Goal: Task Accomplishment & Management: Complete application form

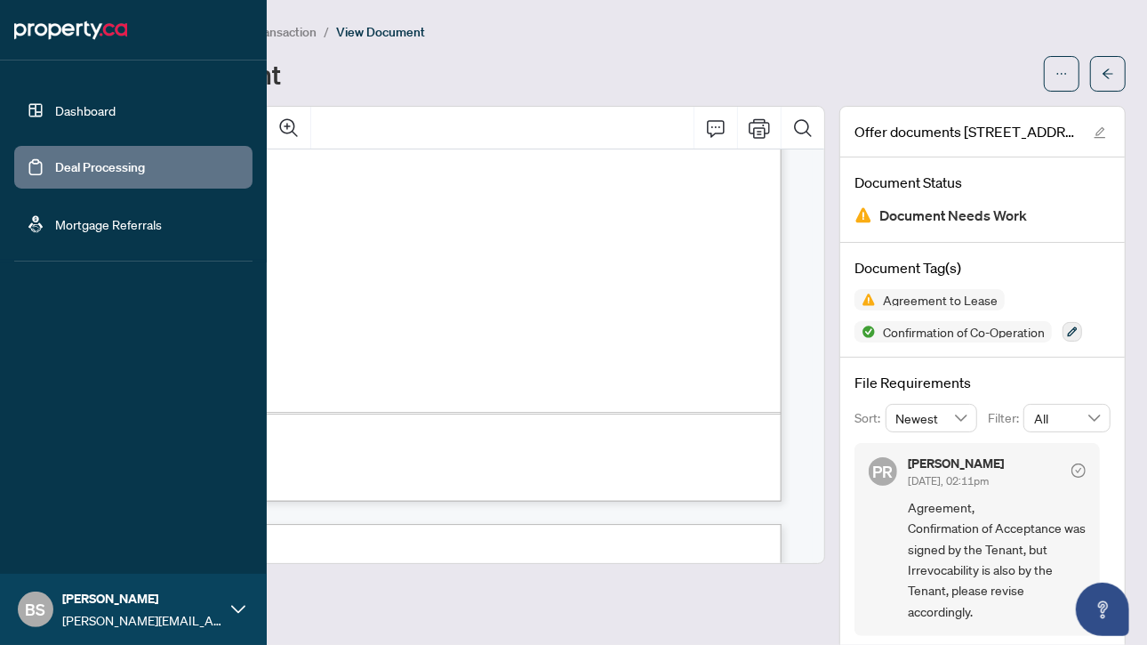
click at [55, 169] on link "Deal Processing" at bounding box center [100, 167] width 90 height 16
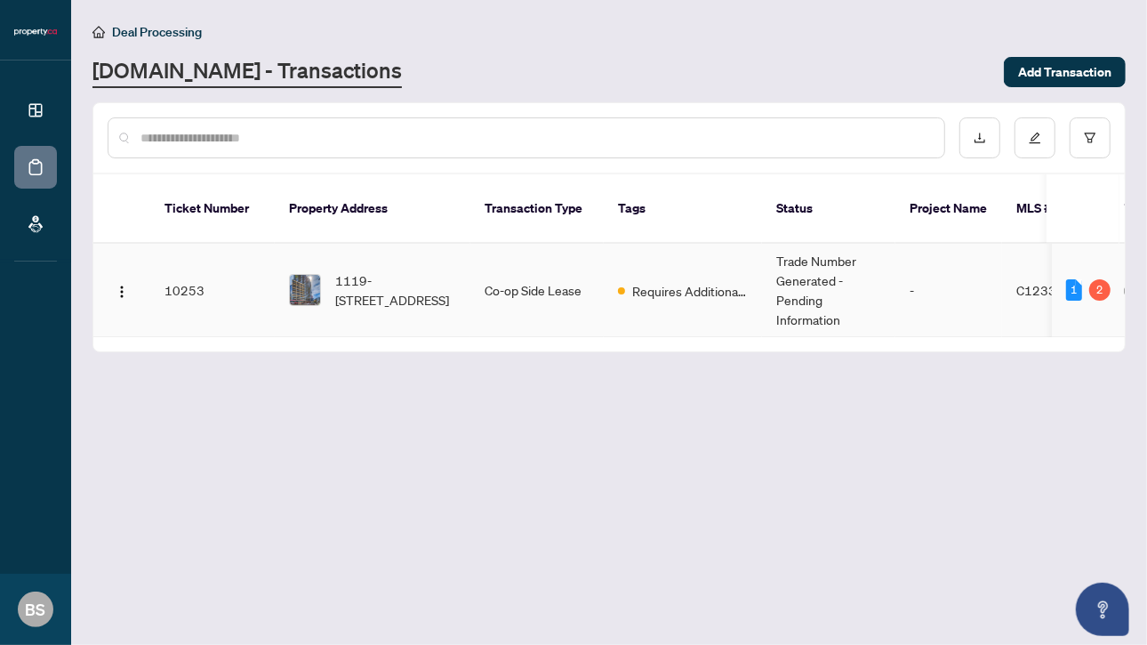
click at [916, 270] on td "-" at bounding box center [949, 290] width 107 height 93
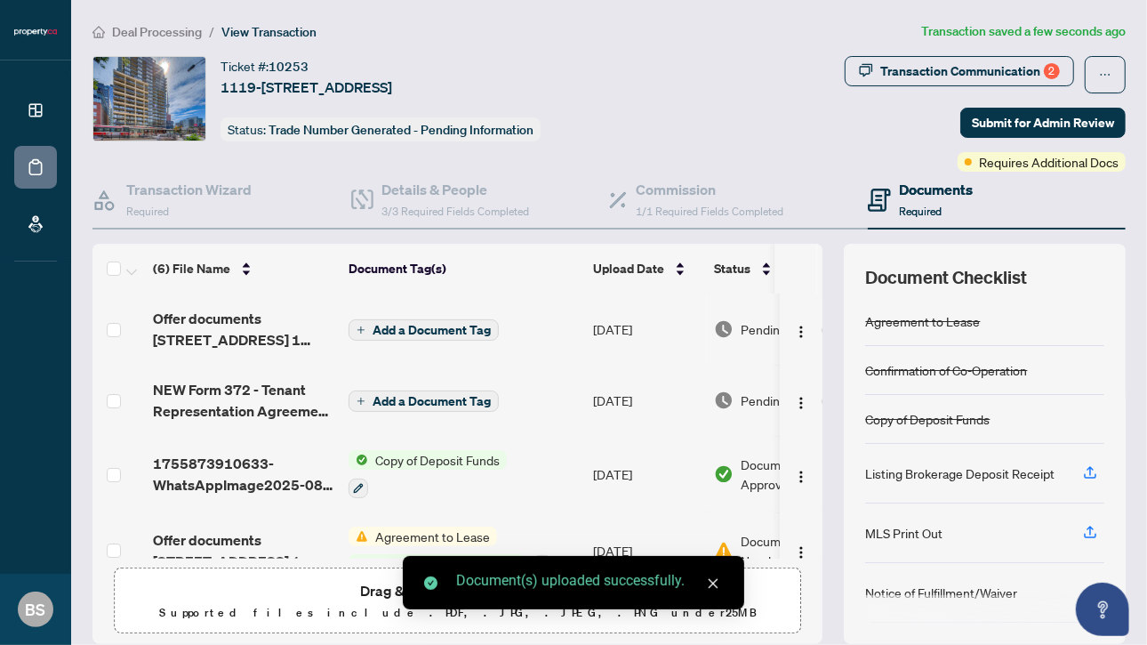
click at [605, 76] on div "Ticket #: 10253 [STREET_ADDRESS] Status: Trade Number Generated - Pending Infor…" at bounding box center [391, 98] width 597 height 85
click at [999, 115] on span "Submit for Admin Review" at bounding box center [1043, 123] width 142 height 28
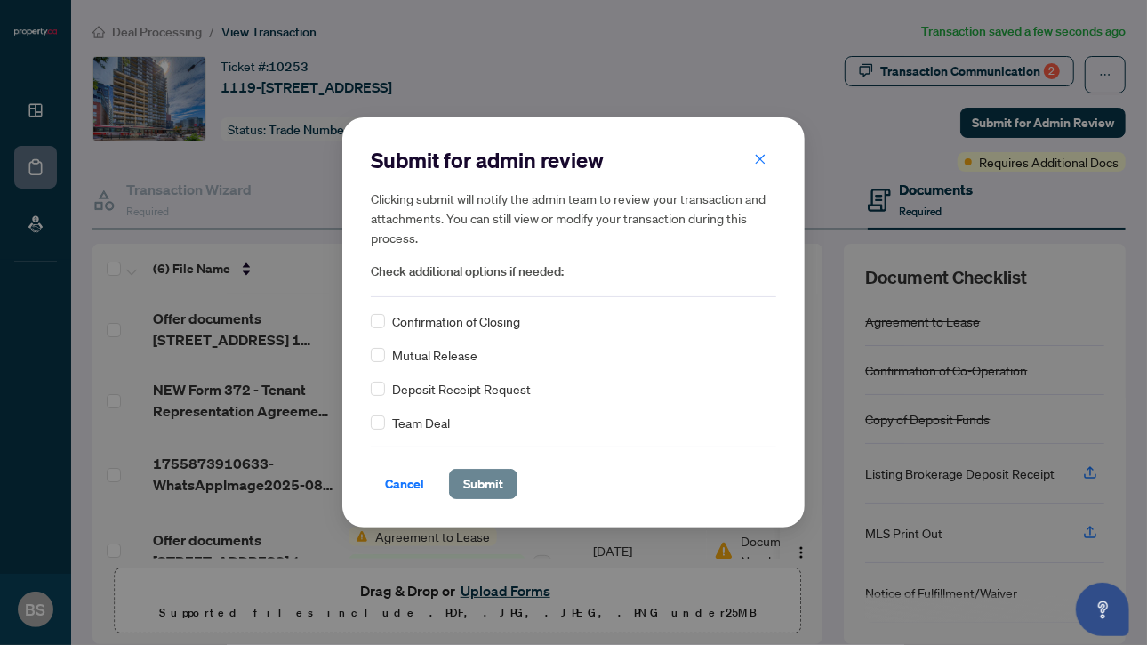
click at [486, 476] on span "Submit" at bounding box center [483, 484] width 40 height 28
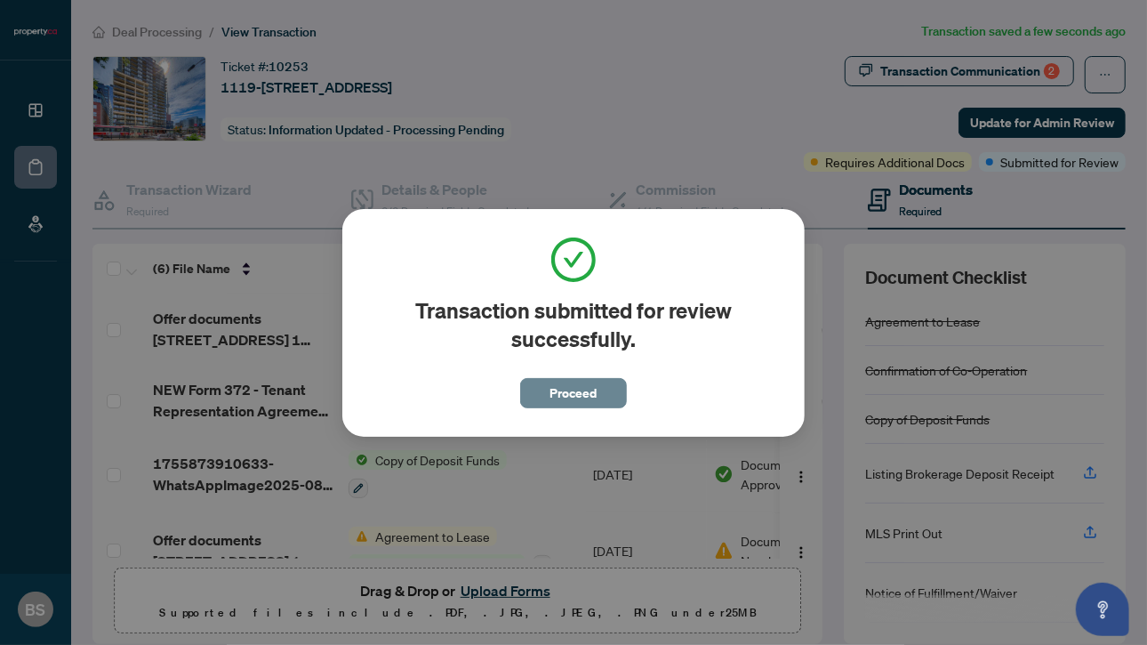
click at [575, 383] on span "Proceed" at bounding box center [574, 393] width 47 height 28
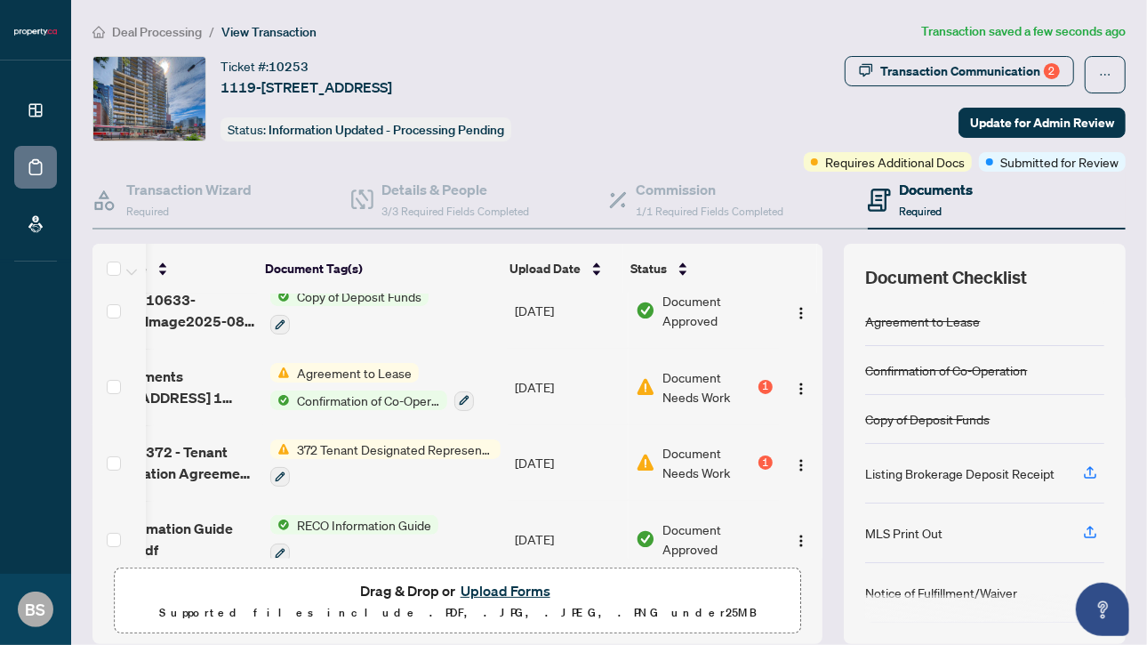
scroll to position [178, 96]
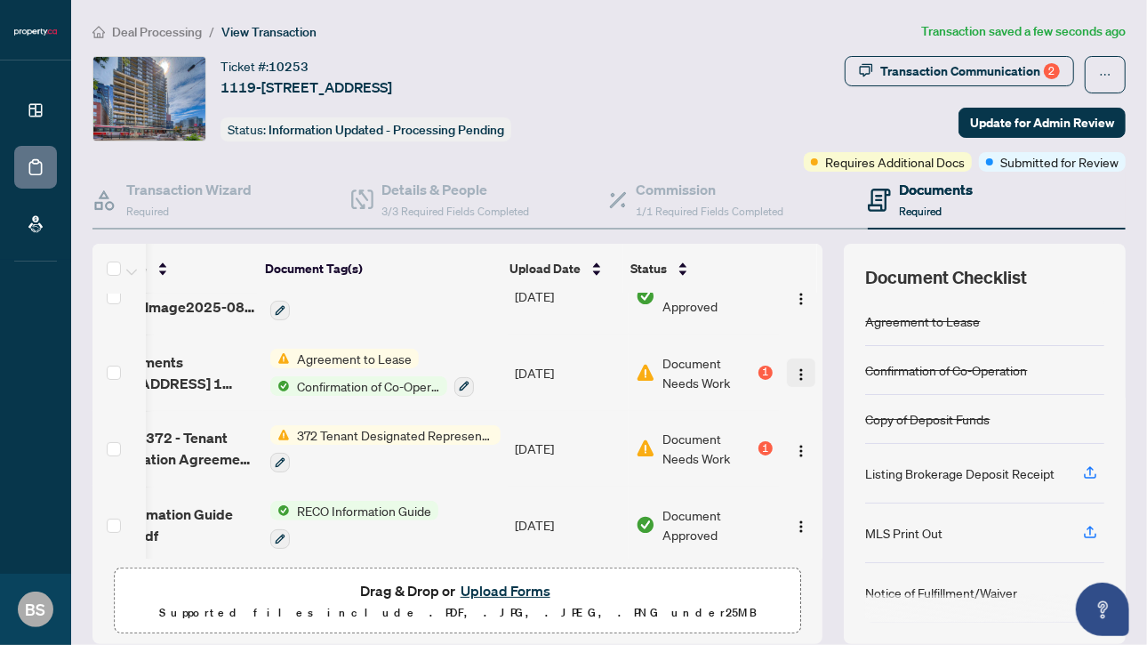
click at [794, 367] on img "button" at bounding box center [801, 374] width 14 height 14
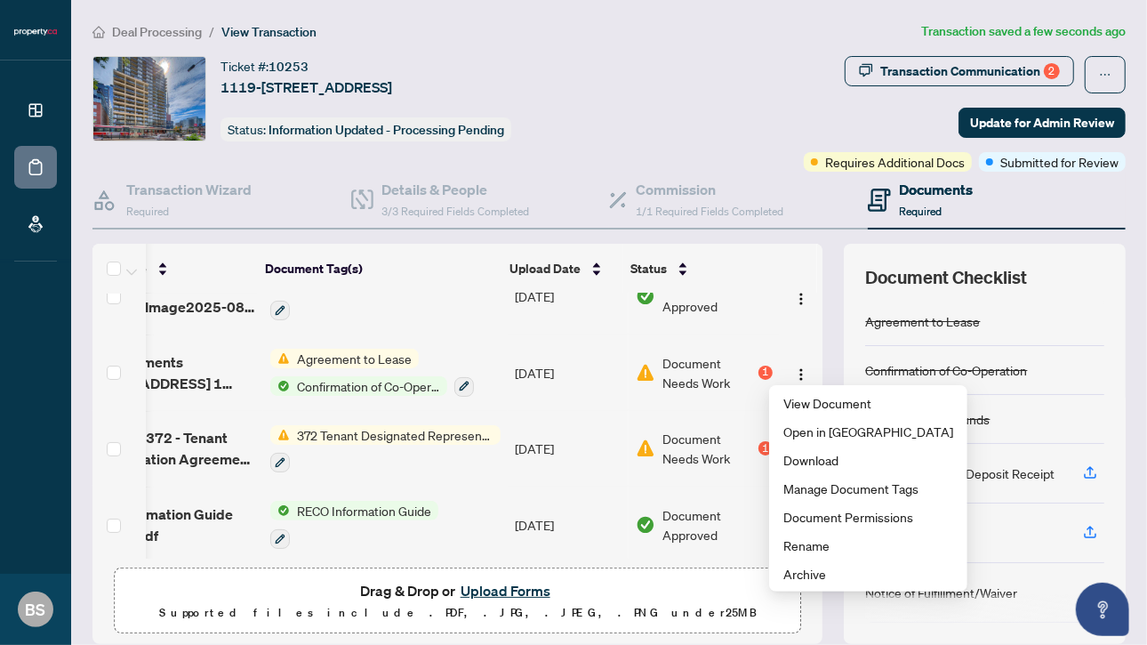
click at [727, 497] on td "Document Approved" at bounding box center [704, 525] width 151 height 76
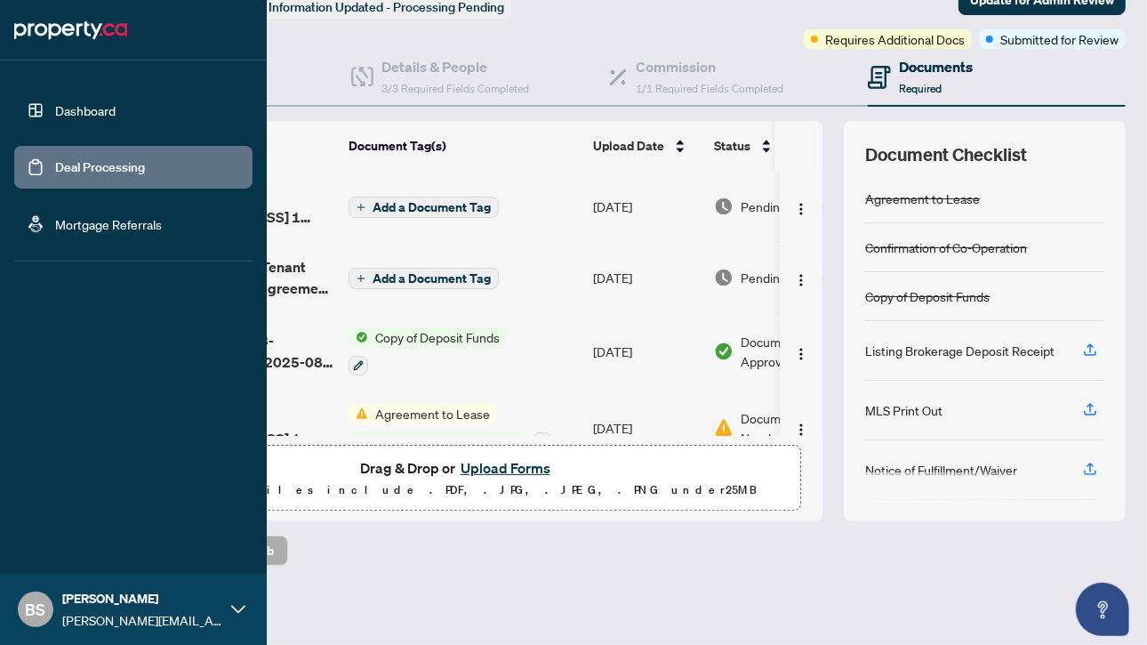
drag, startPoint x: 44, startPoint y: 109, endPoint x: 165, endPoint y: 86, distance: 123.0
click at [55, 108] on link "Dashboard" at bounding box center [85, 110] width 60 height 16
